Goal: Find specific page/section: Find specific page/section

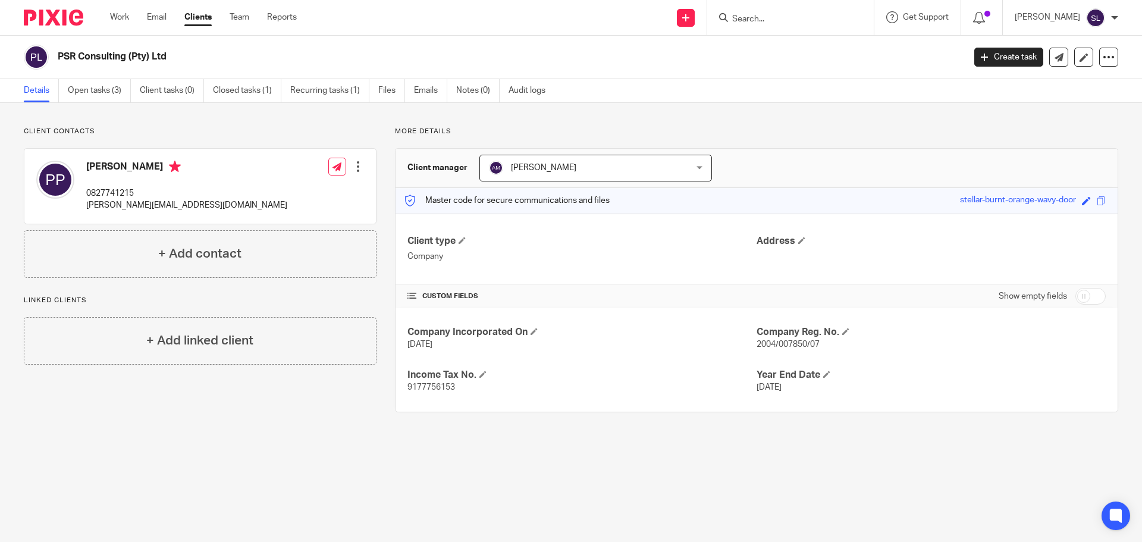
click at [766, 29] on div at bounding box center [790, 17] width 166 height 35
click at [766, 25] on form at bounding box center [794, 17] width 127 height 15
click at [766, 22] on input "Search" at bounding box center [784, 19] width 107 height 11
type input "pop u"
click at [772, 46] on link at bounding box center [828, 50] width 201 height 27
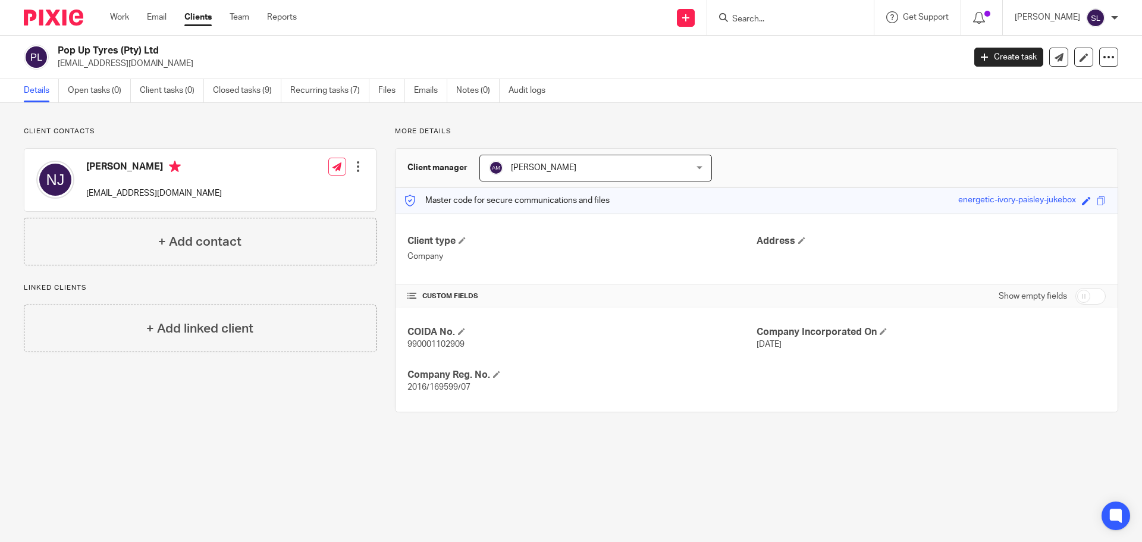
click at [759, 7] on div at bounding box center [790, 17] width 166 height 35
click at [758, 16] on input "Search" at bounding box center [784, 19] width 107 height 11
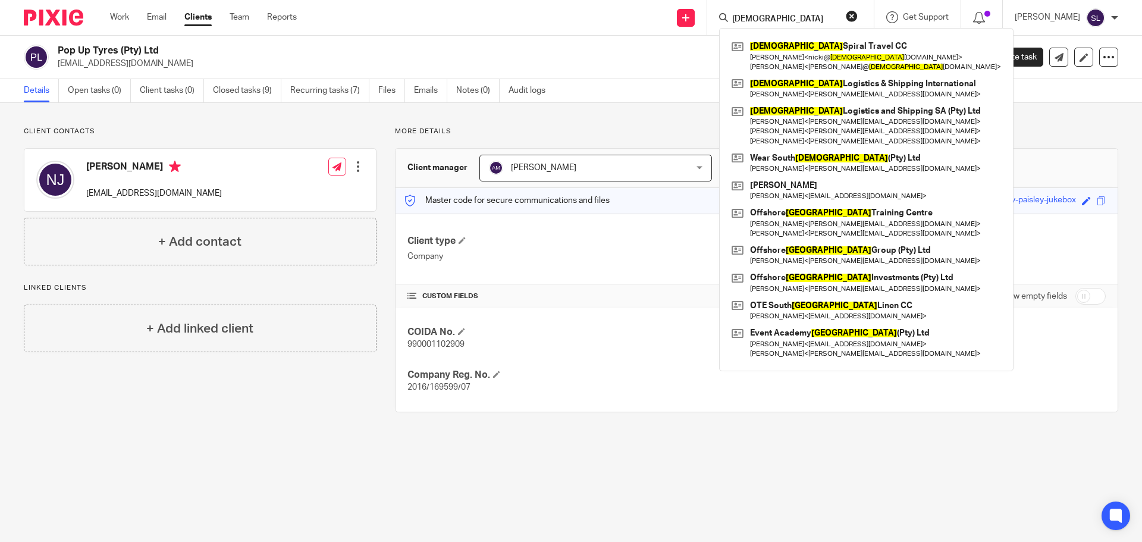
type input "african"
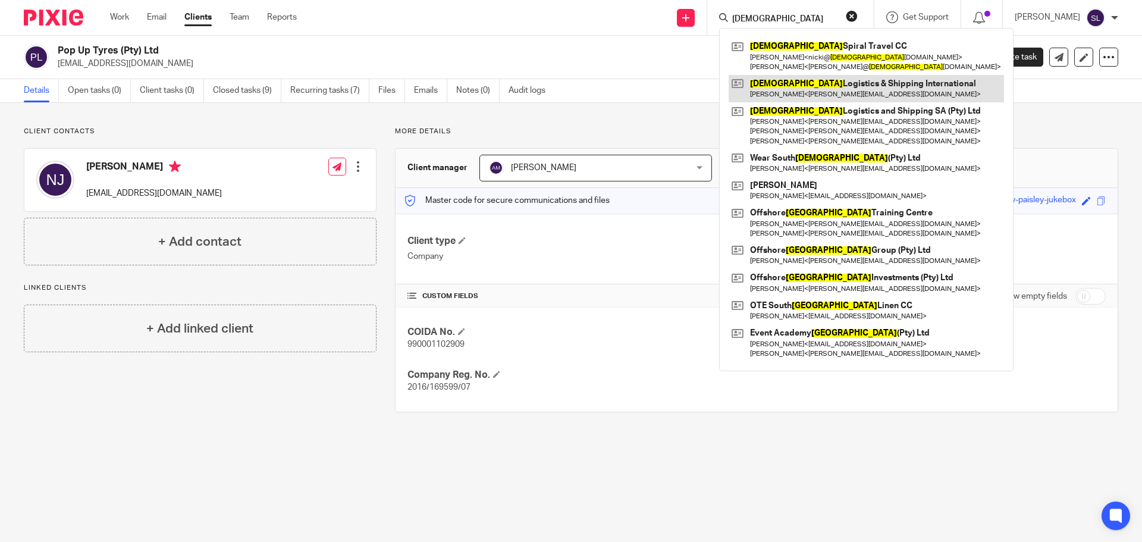
click at [805, 87] on link at bounding box center [865, 88] width 275 height 27
